Goal: Information Seeking & Learning: Understand process/instructions

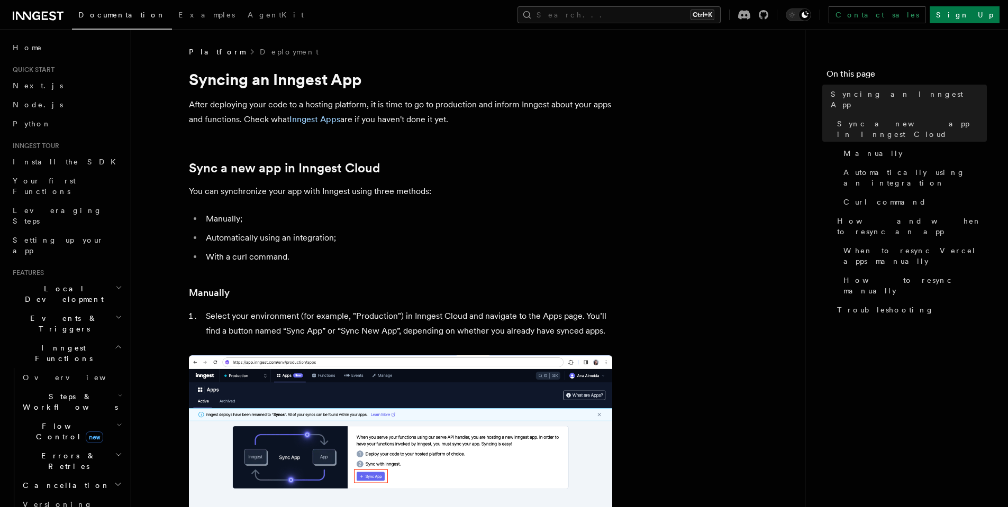
click at [216, 216] on li "Manually;" at bounding box center [407, 219] width 409 height 15
click at [360, 227] on ul "Manually; Automatically using an integration; With a curl command." at bounding box center [400, 238] width 423 height 53
click at [363, 233] on li "Automatically using an integration;" at bounding box center [407, 238] width 409 height 15
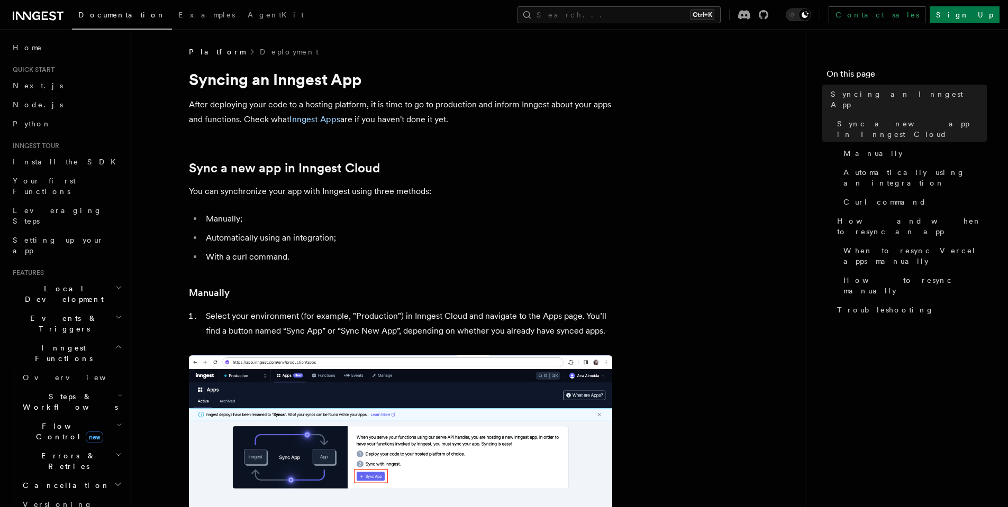
click at [363, 233] on li "Automatically using an integration;" at bounding box center [407, 238] width 409 height 15
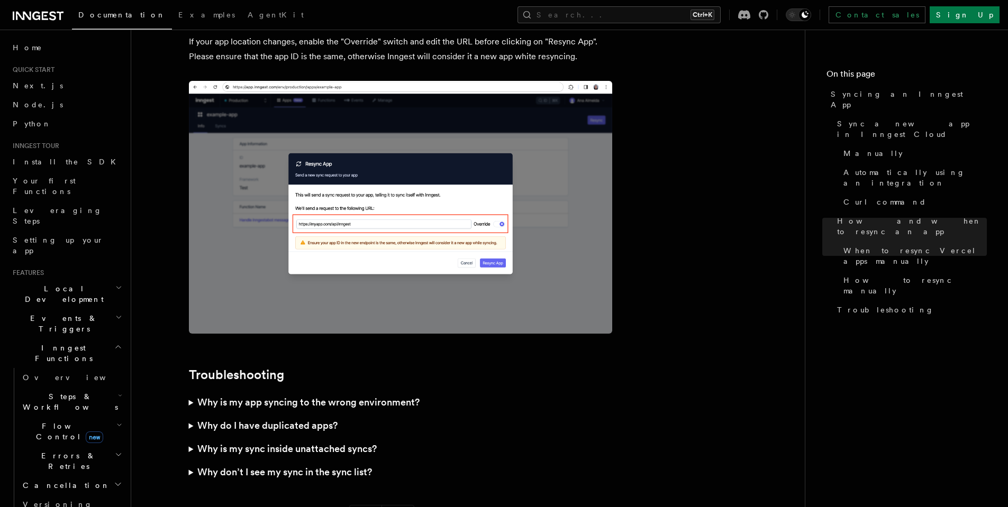
scroll to position [2847, 0]
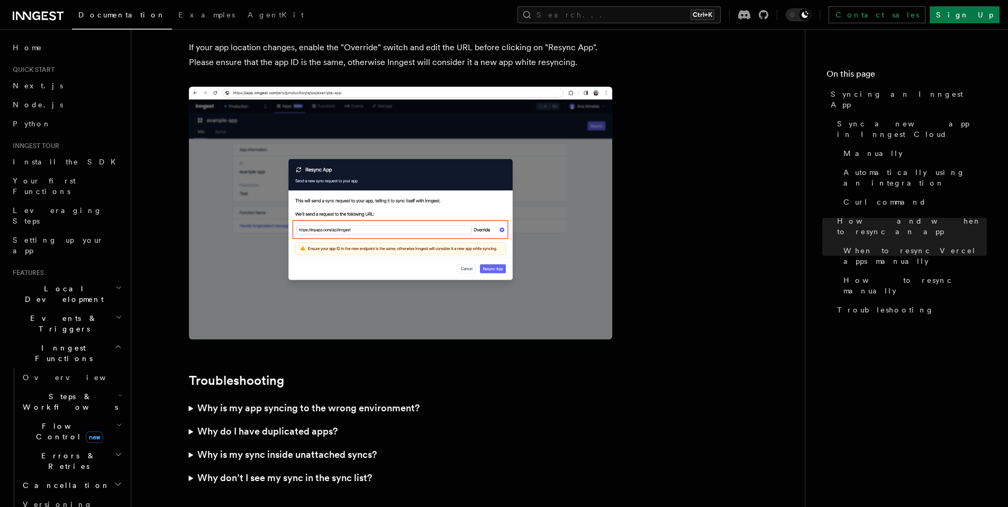
click at [189, 467] on summary "Why don’t I see my sync in the sync list?" at bounding box center [400, 478] width 423 height 23
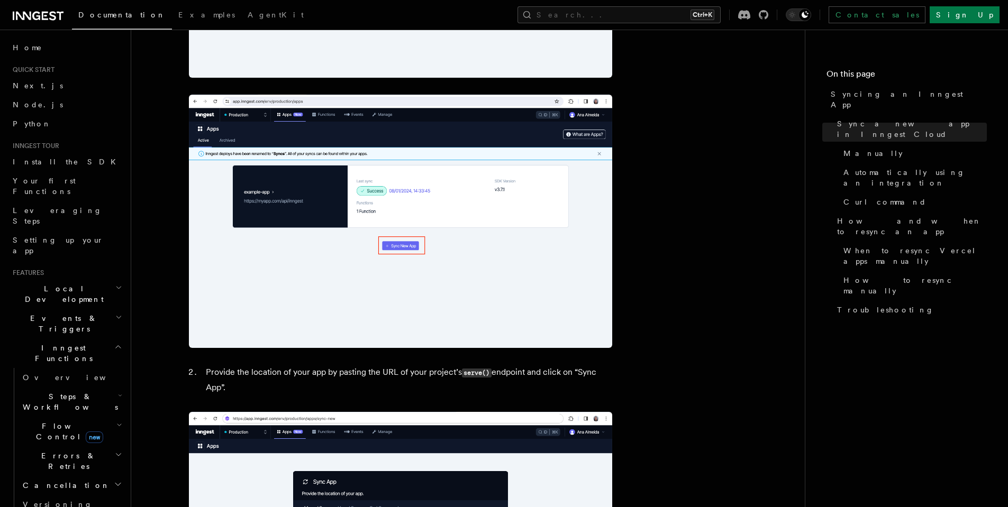
scroll to position [625, 0]
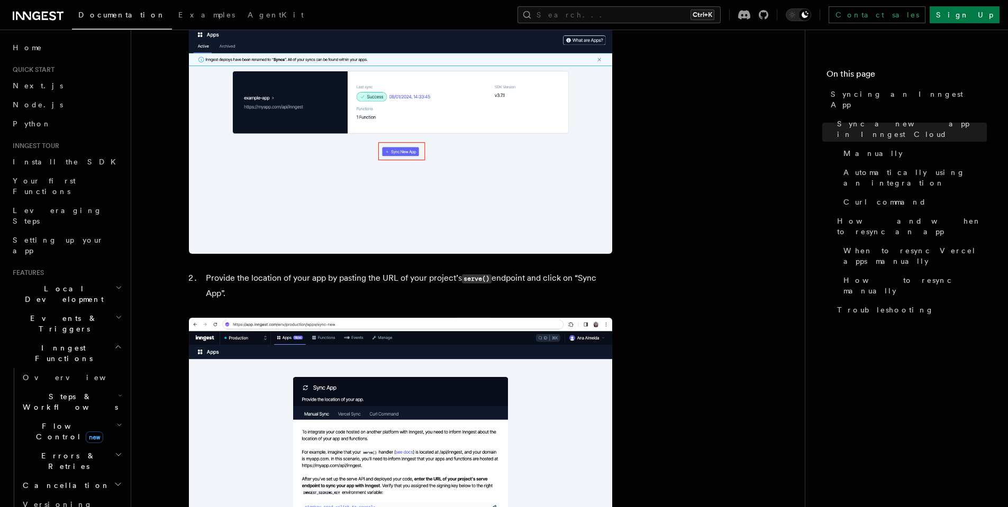
drag, startPoint x: 242, startPoint y: 293, endPoint x: 208, endPoint y: 273, distance: 38.8
click at [208, 273] on li "Provide the location of your app by pasting the URL of your project’s serve() e…" at bounding box center [407, 286] width 409 height 30
copy li "Provide the location of your app by pasting the URL of your project’s serve() e…"
